Goal: Check status: Check status

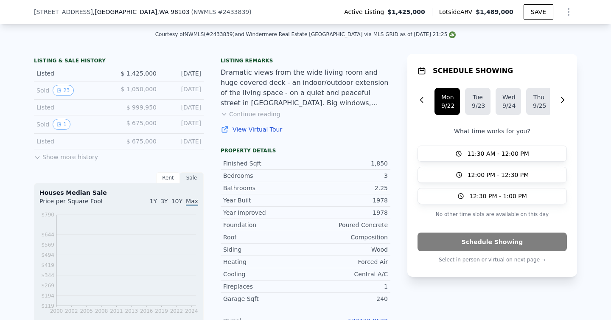
scroll to position [174, 0]
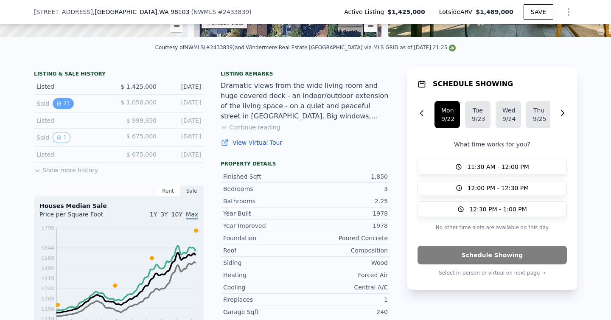
click at [64, 103] on button "23" at bounding box center [63, 103] width 21 height 11
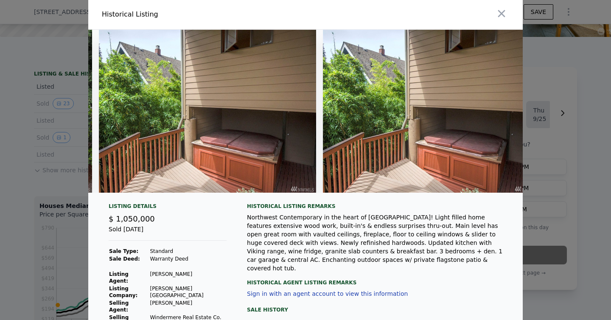
scroll to position [0, 4734]
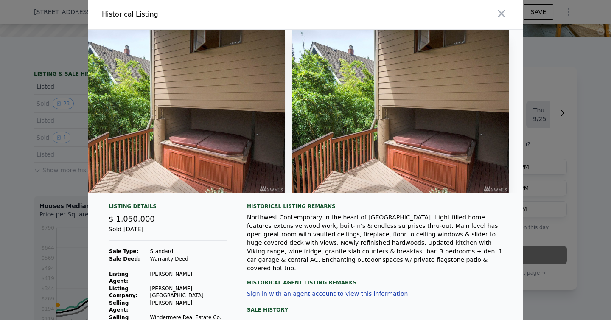
click at [566, 148] on div at bounding box center [305, 160] width 611 height 320
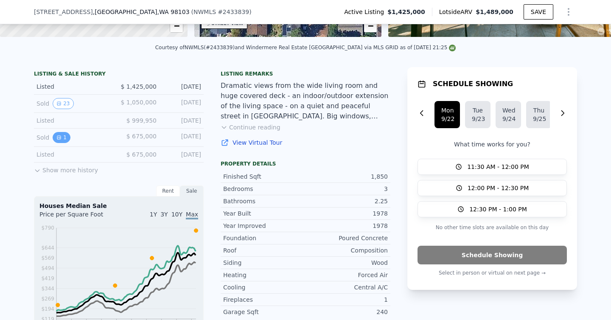
click at [58, 140] on button "1" at bounding box center [62, 137] width 18 height 11
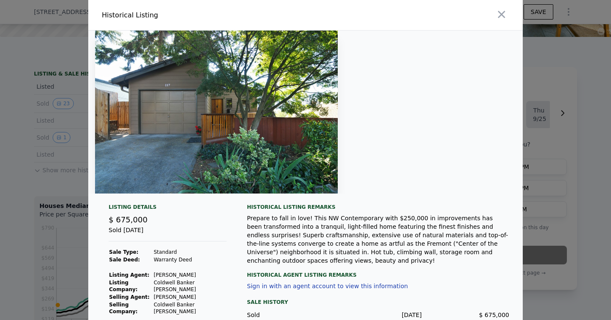
click at [15, 199] on div at bounding box center [305, 160] width 611 height 320
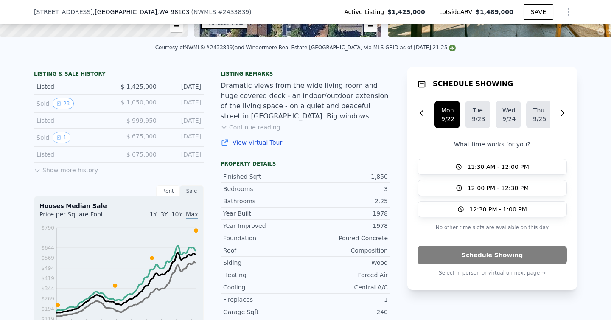
click at [60, 170] on button "Show more history" at bounding box center [66, 169] width 64 height 12
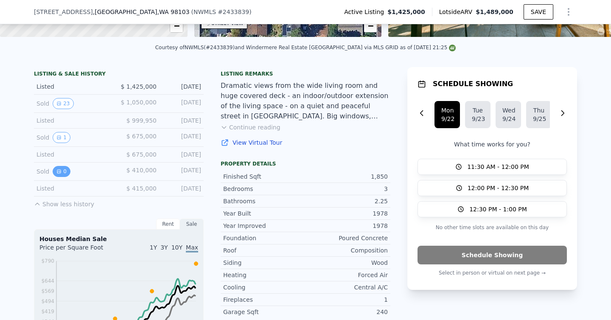
click at [64, 173] on button "0" at bounding box center [62, 171] width 18 height 11
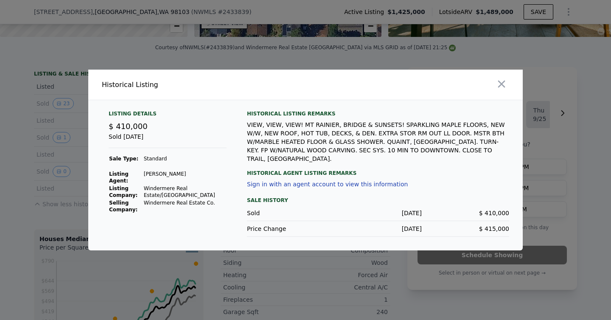
click at [51, 209] on div at bounding box center [305, 160] width 611 height 320
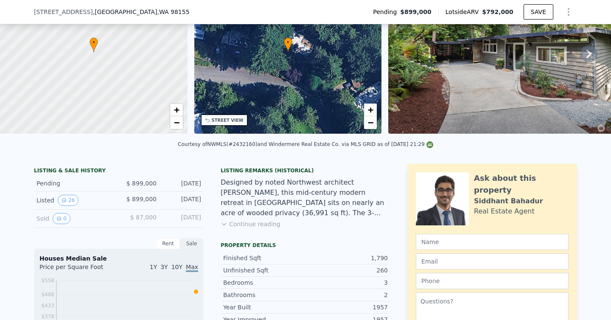
scroll to position [89, 0]
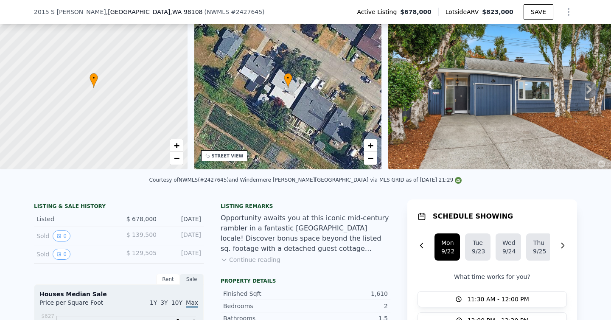
scroll to position [90, 0]
